Goal: Task Accomplishment & Management: Manage account settings

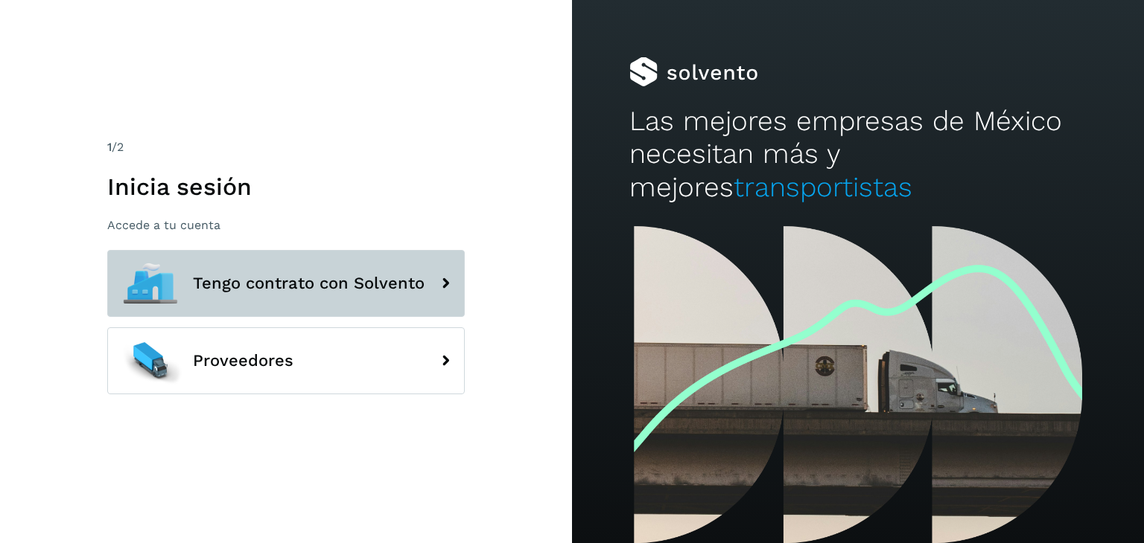
click at [390, 278] on span "Tengo contrato con Solvento" at bounding box center [309, 284] width 232 height 18
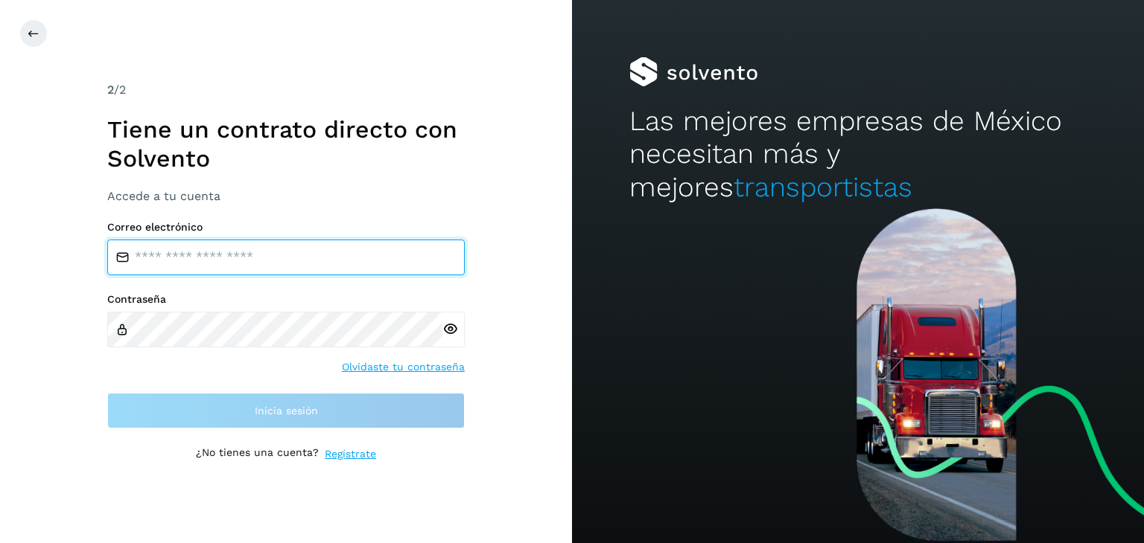
click at [354, 255] on input "email" at bounding box center [285, 258] width 357 height 36
type input "**********"
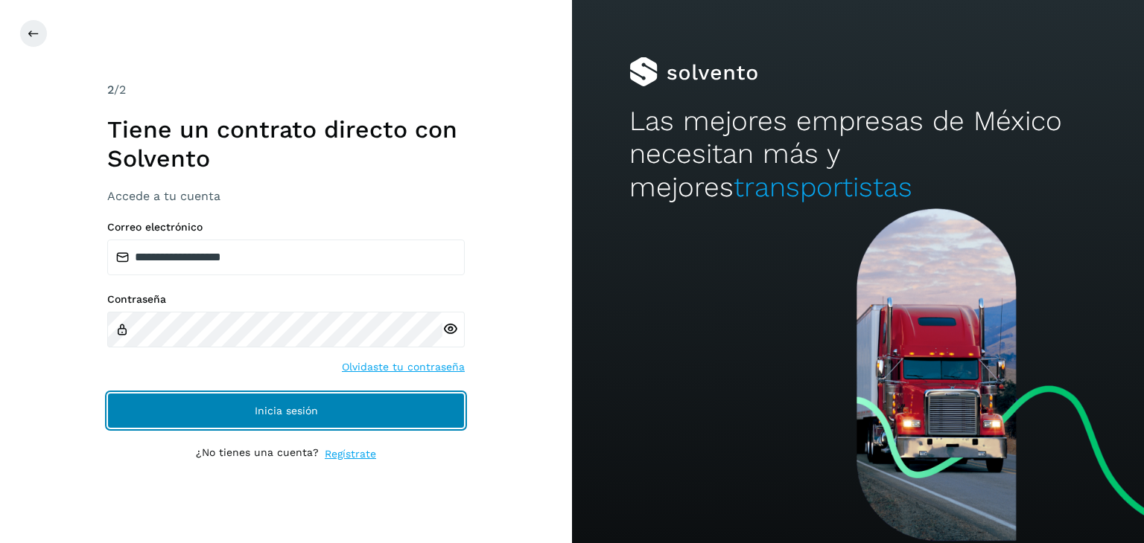
click at [348, 418] on button "Inicia sesión" at bounding box center [285, 411] width 357 height 36
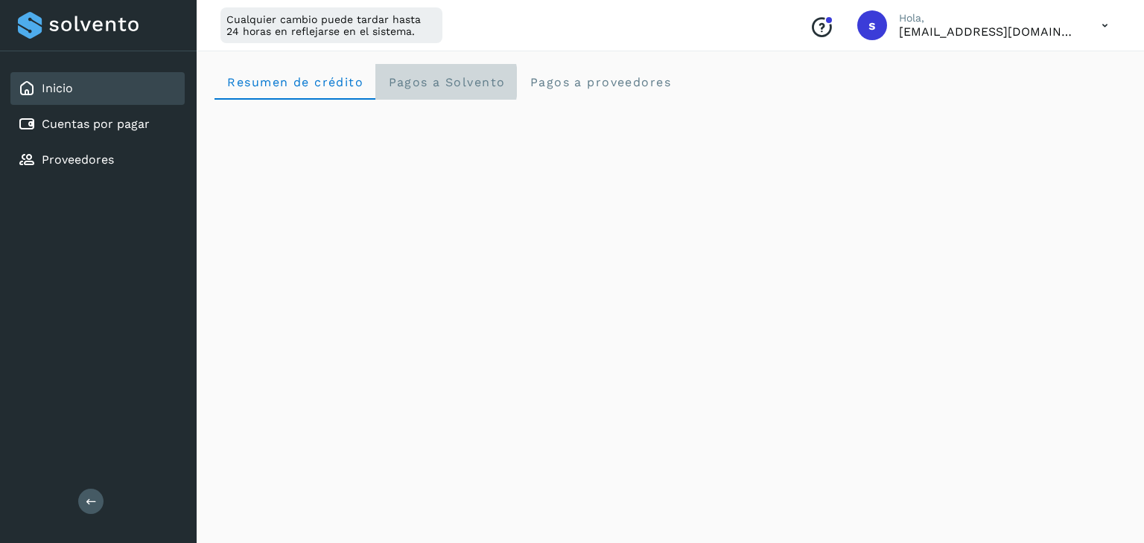
click at [452, 83] on span "Pagos a Solvento" at bounding box center [446, 82] width 118 height 14
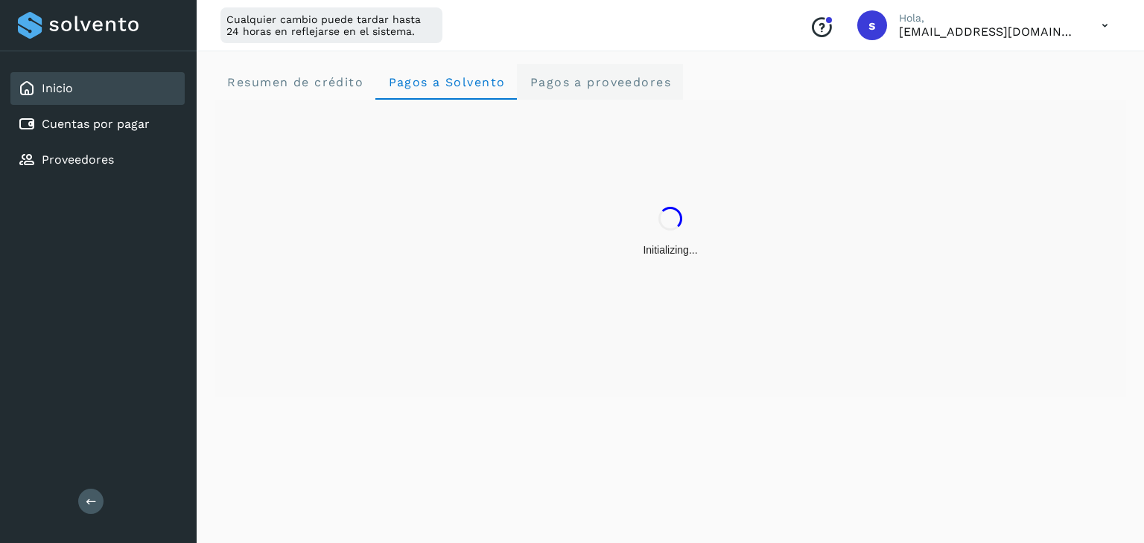
click at [613, 92] on proveedores "Pagos a proveedores" at bounding box center [600, 82] width 166 height 36
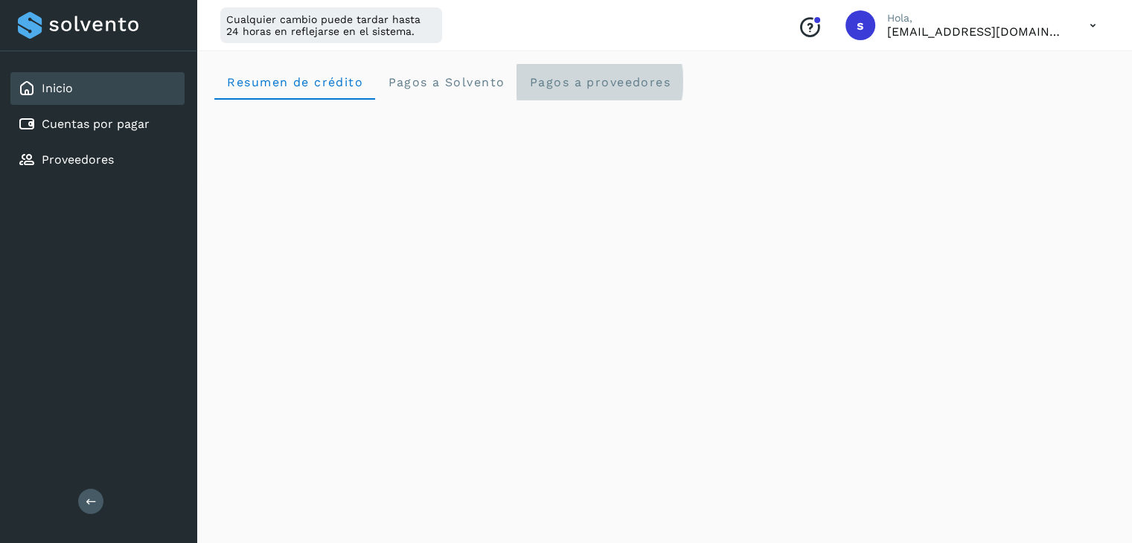
click at [624, 82] on span "Pagos a proveedores" at bounding box center [600, 82] width 142 height 14
